Goal: Information Seeking & Learning: Learn about a topic

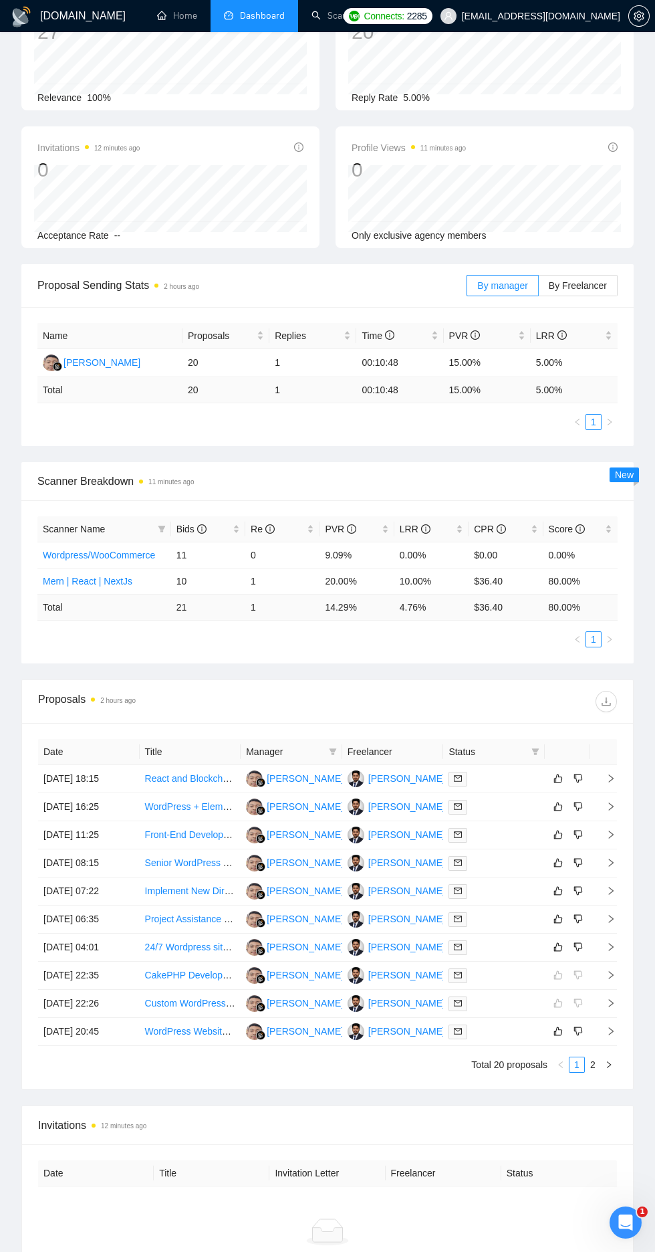
scroll to position [209, 0]
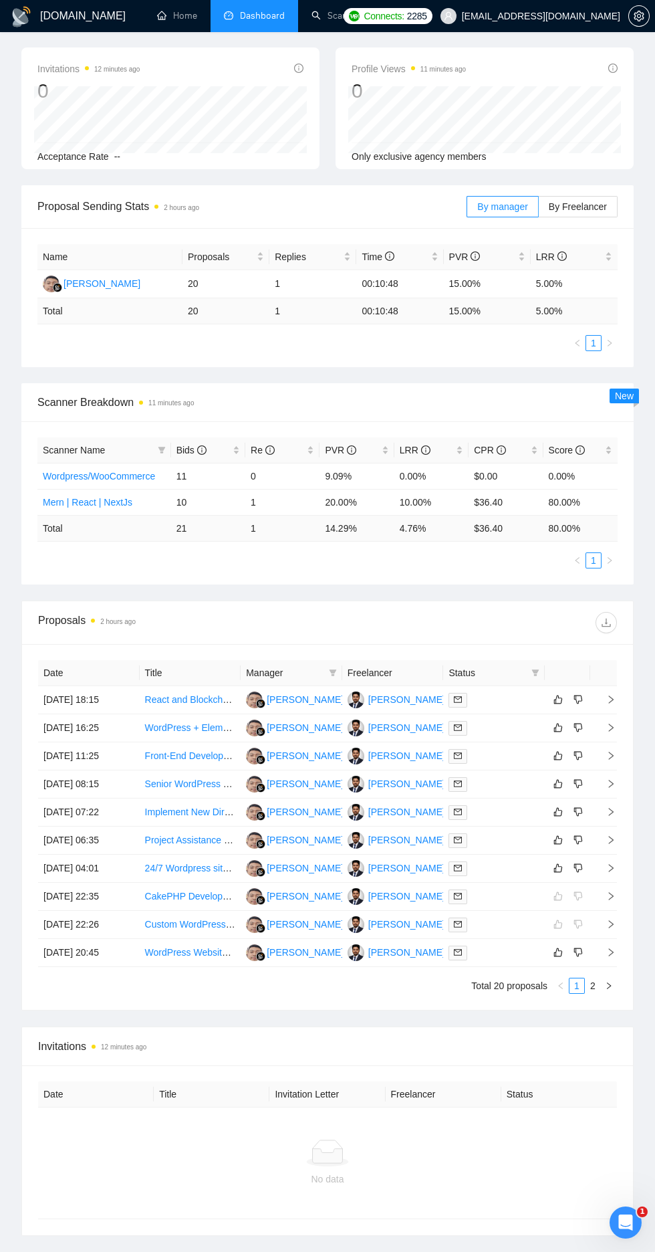
click at [89, 702] on td "[DATE] 18:15" at bounding box center [89, 700] width 102 height 28
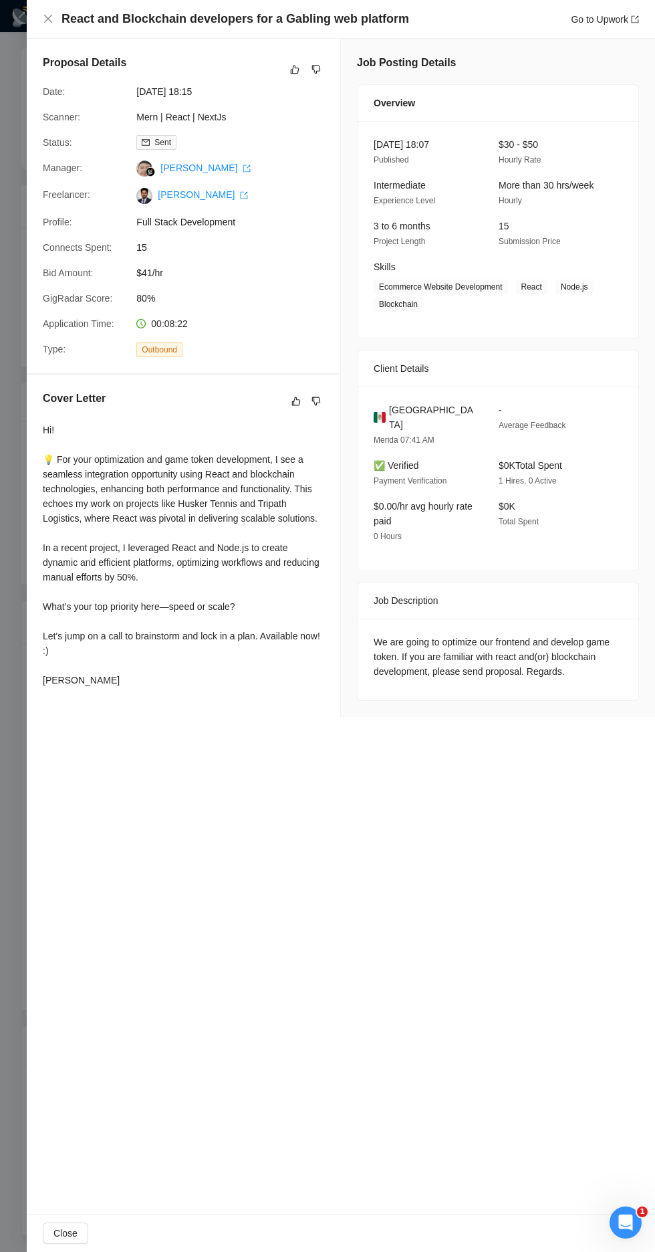
click at [27, 819] on div "Proposal Details Date: 07 Oct, 2025 18:15 Scanner: Mern | React | NextJs Status…" at bounding box center [341, 626] width 629 height 1175
click at [39, 33] on div "React and Blockchain developers for a Gabling web platform Go to Upwork" at bounding box center [341, 19] width 629 height 39
click at [48, 19] on icon "close" at bounding box center [48, 19] width 8 height 8
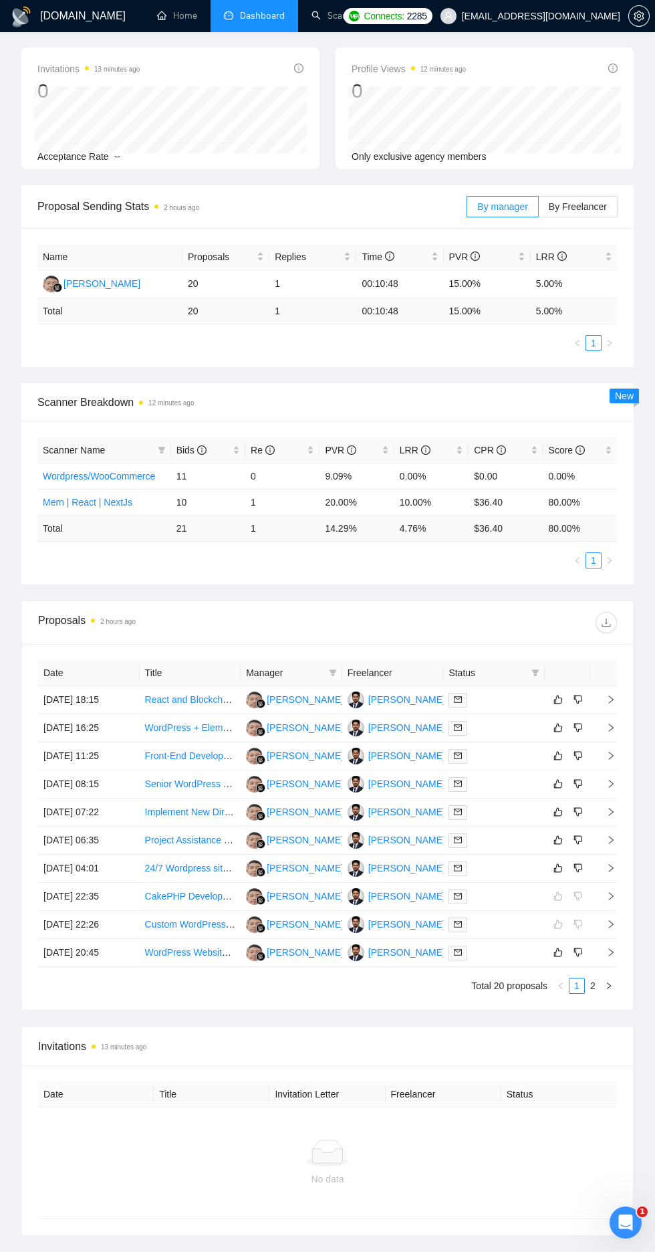
scroll to position [0, 0]
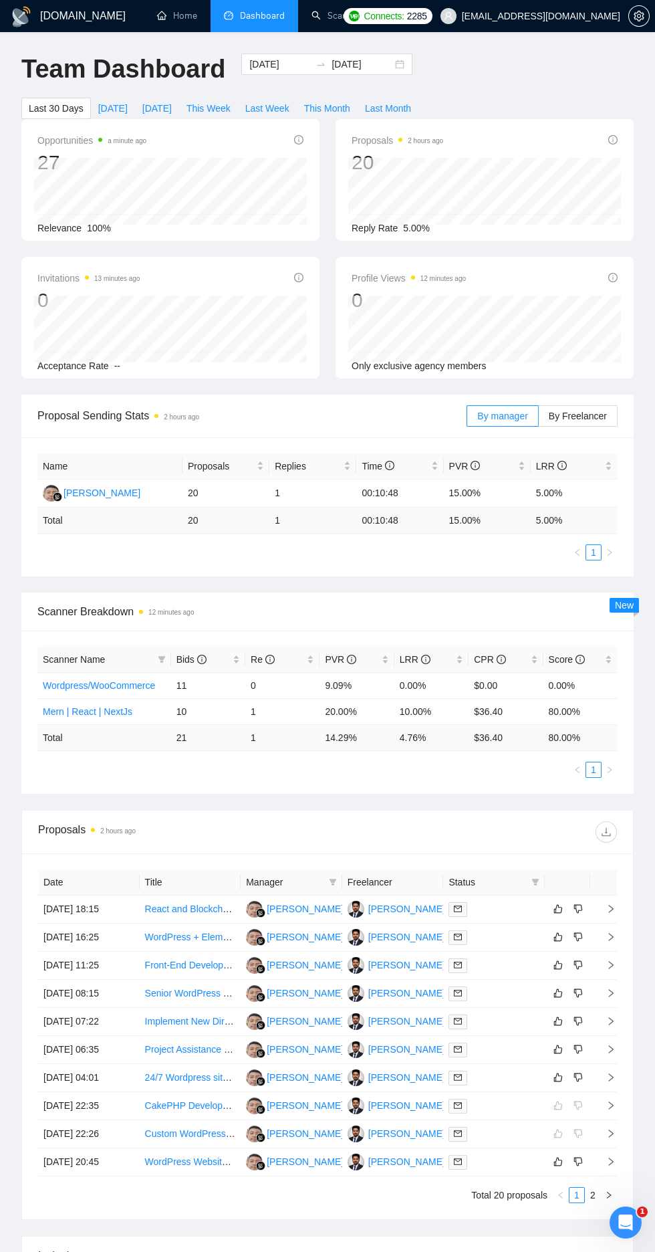
click at [335, 21] on link "Scanner" at bounding box center [336, 15] width 49 height 11
